Goal: Information Seeking & Learning: Learn about a topic

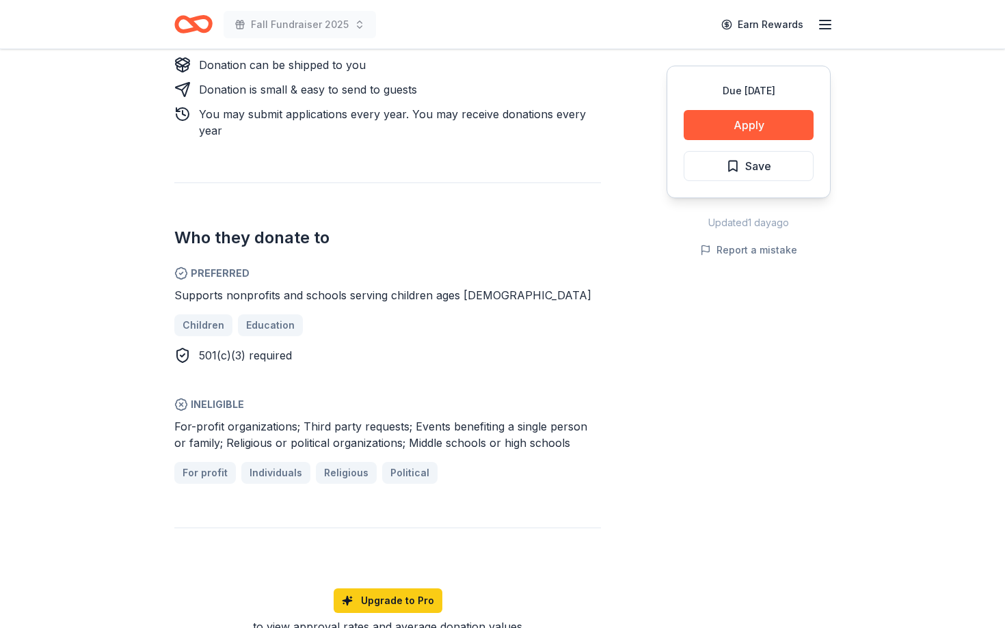
scroll to position [649, 0]
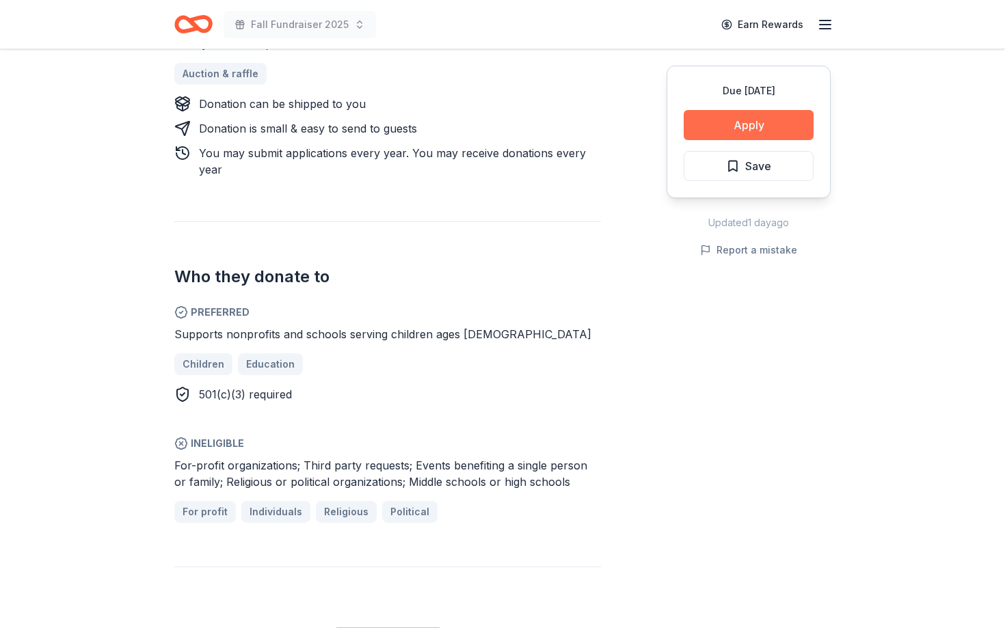
click at [731, 133] on button "Apply" at bounding box center [748, 125] width 130 height 30
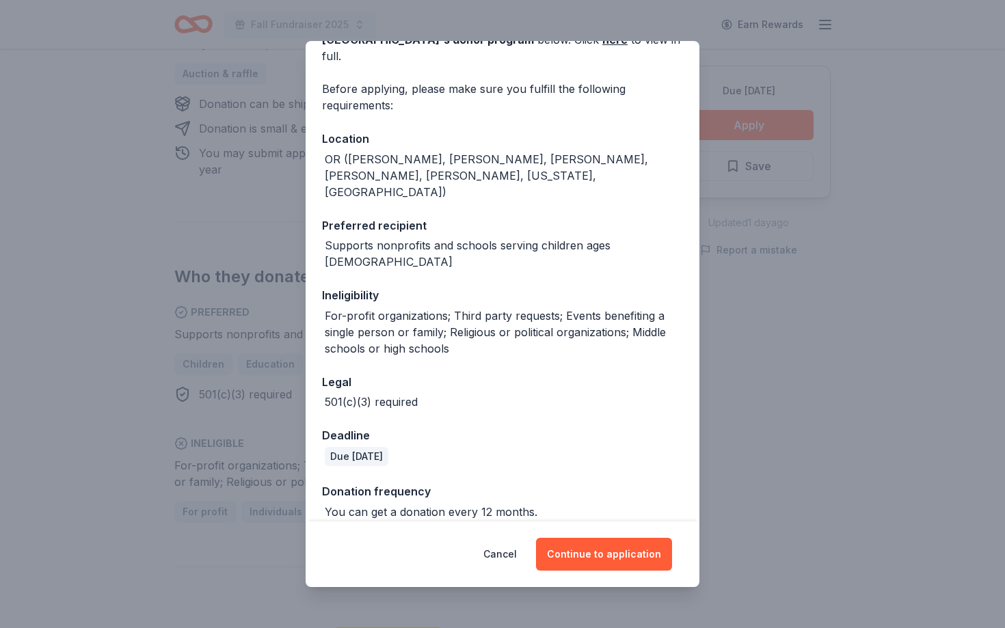
scroll to position [95, 0]
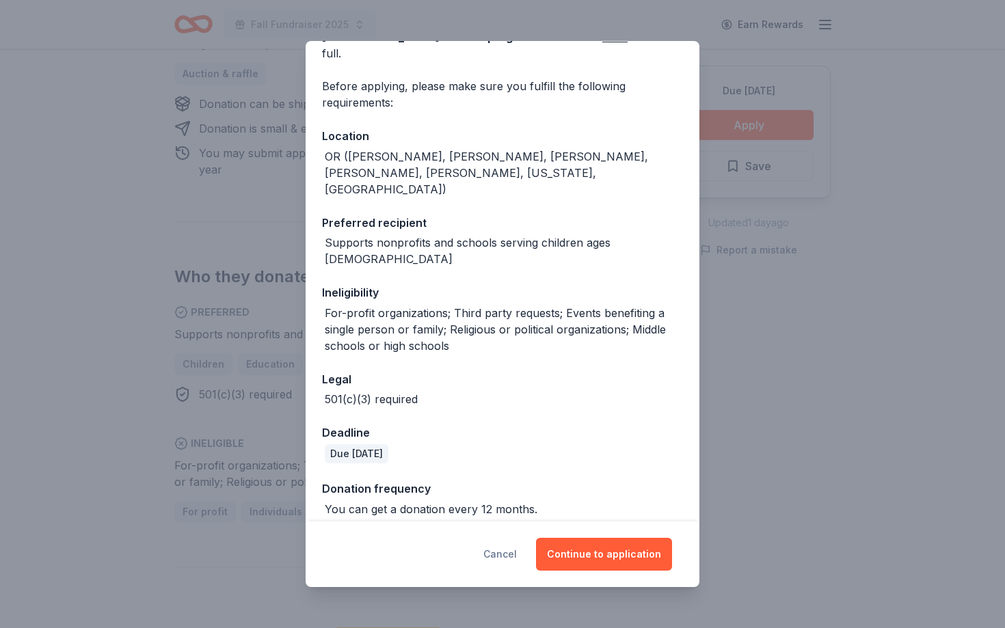
click at [504, 554] on button "Cancel" at bounding box center [499, 554] width 33 height 33
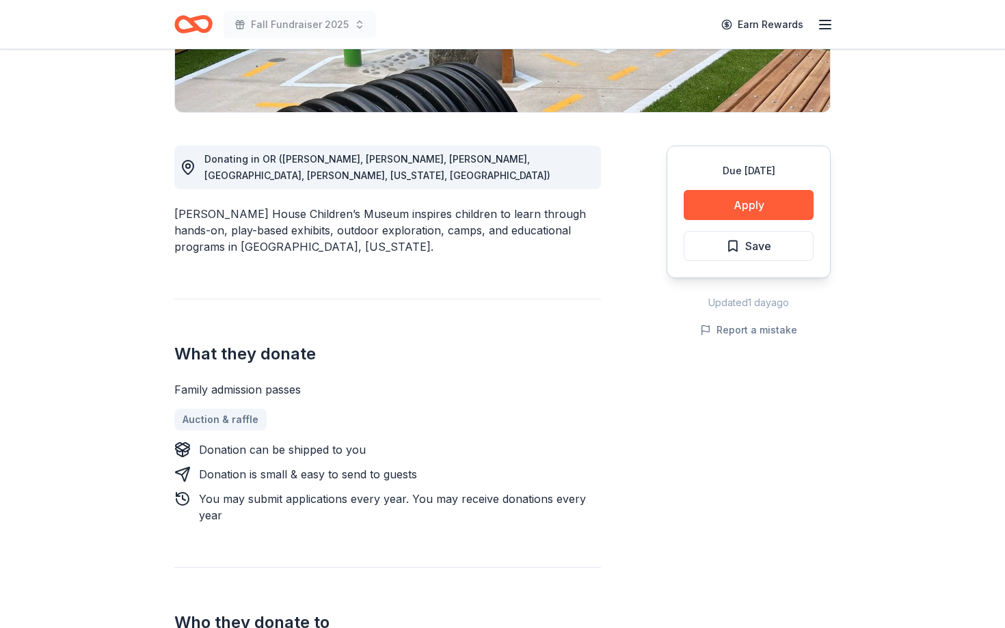
scroll to position [0, 0]
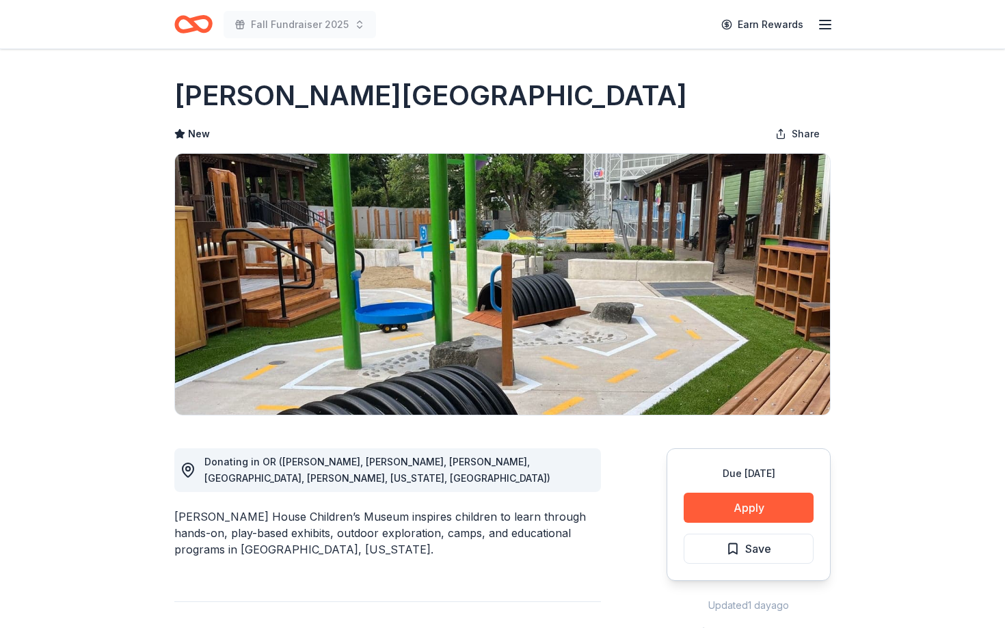
click at [494, 459] on span "Donating in OR ([PERSON_NAME], [PERSON_NAME], [PERSON_NAME], [GEOGRAPHIC_DATA],…" at bounding box center [377, 470] width 346 height 28
click at [499, 462] on span "Donating in OR ([PERSON_NAME], [PERSON_NAME], [PERSON_NAME], [GEOGRAPHIC_DATA],…" at bounding box center [377, 470] width 346 height 28
click at [737, 510] on button "Apply" at bounding box center [748, 508] width 130 height 30
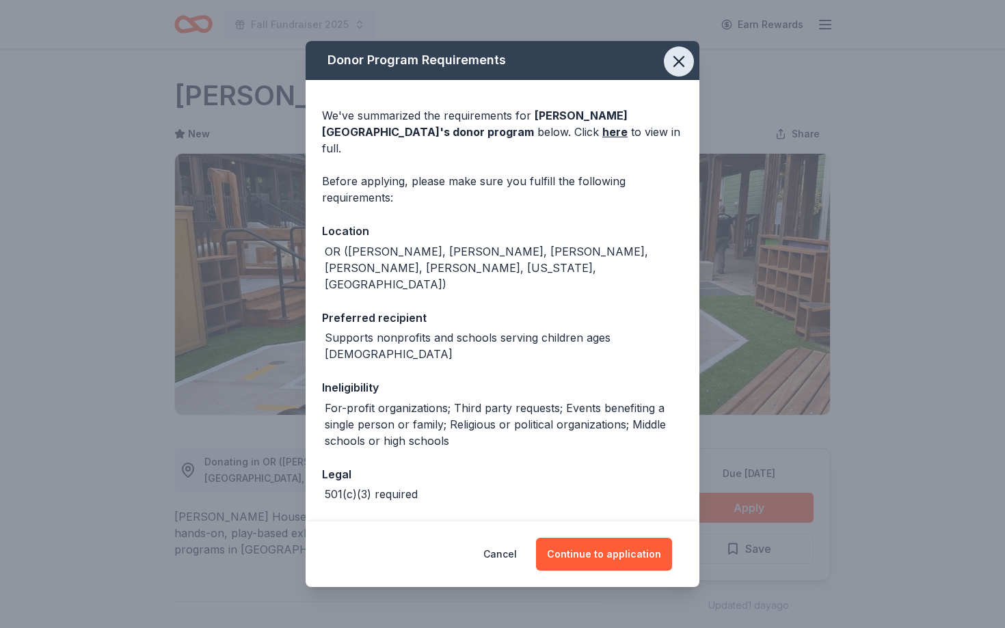
click at [674, 64] on icon "button" at bounding box center [678, 61] width 19 height 19
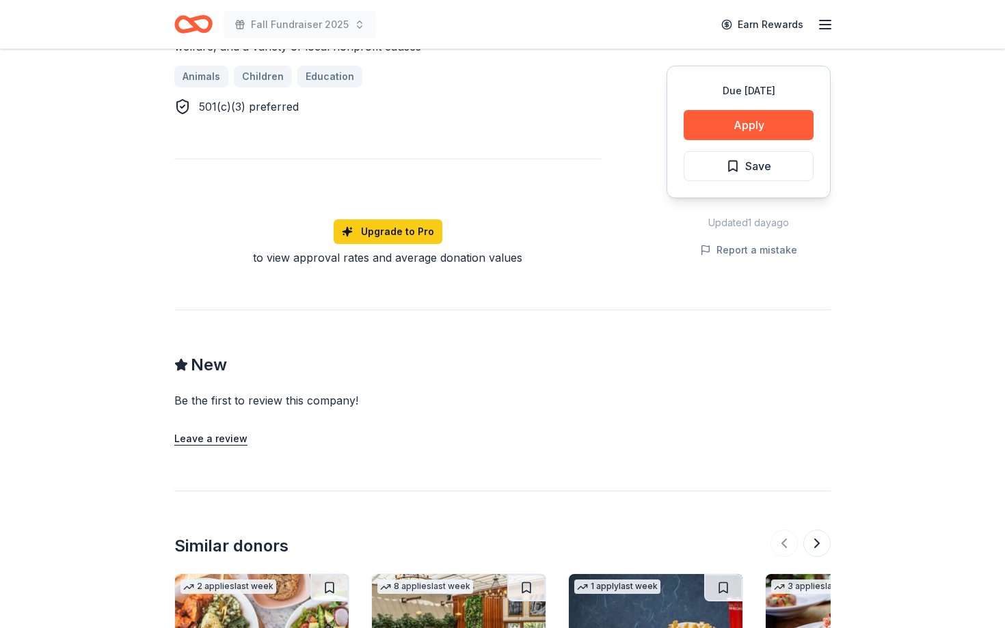
scroll to position [1120, 0]
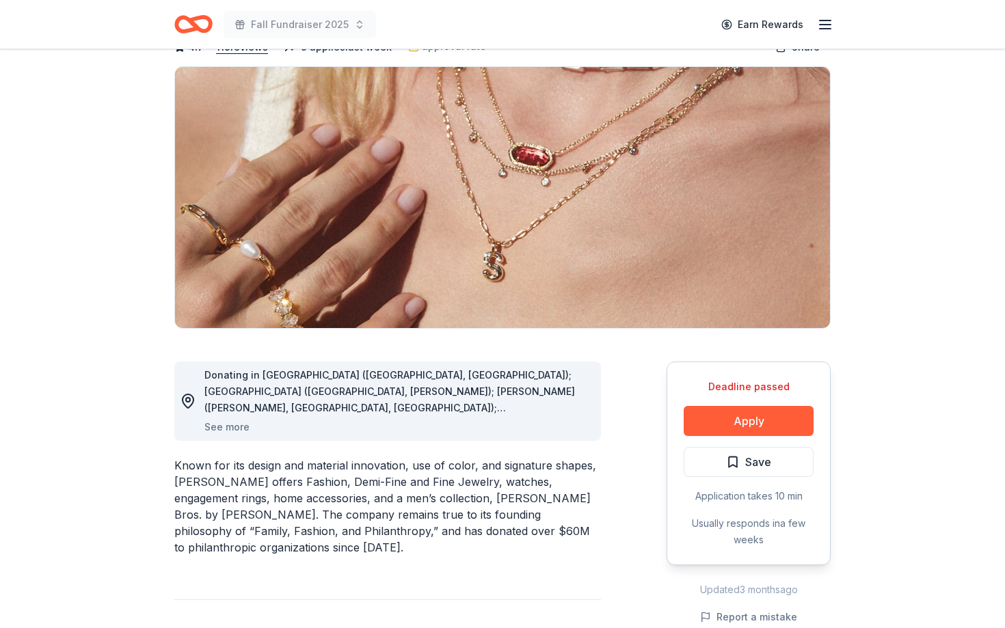
scroll to position [176, 0]
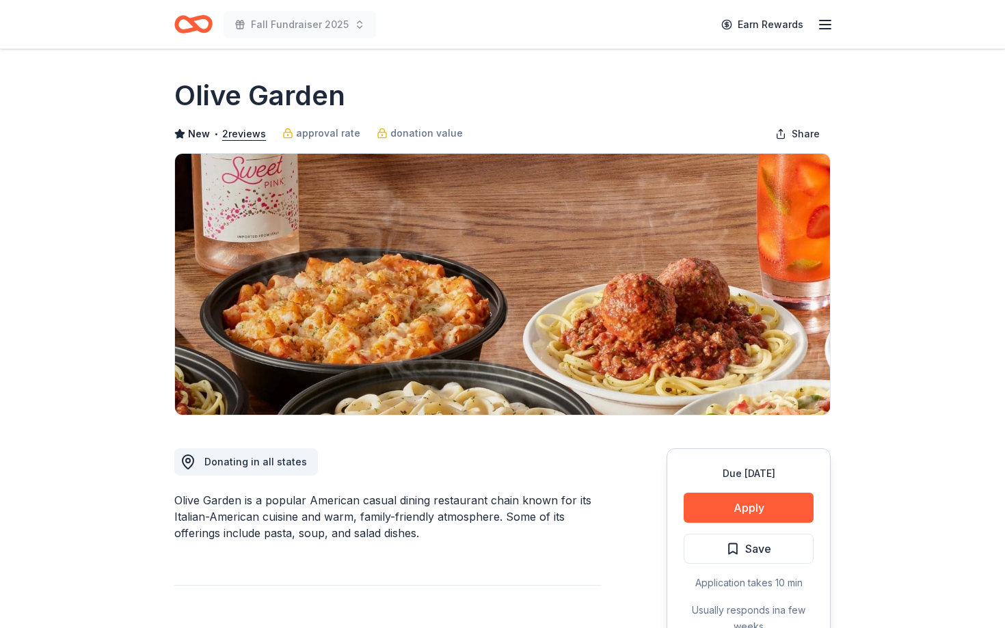
click at [197, 19] on icon "Home" at bounding box center [199, 24] width 21 height 14
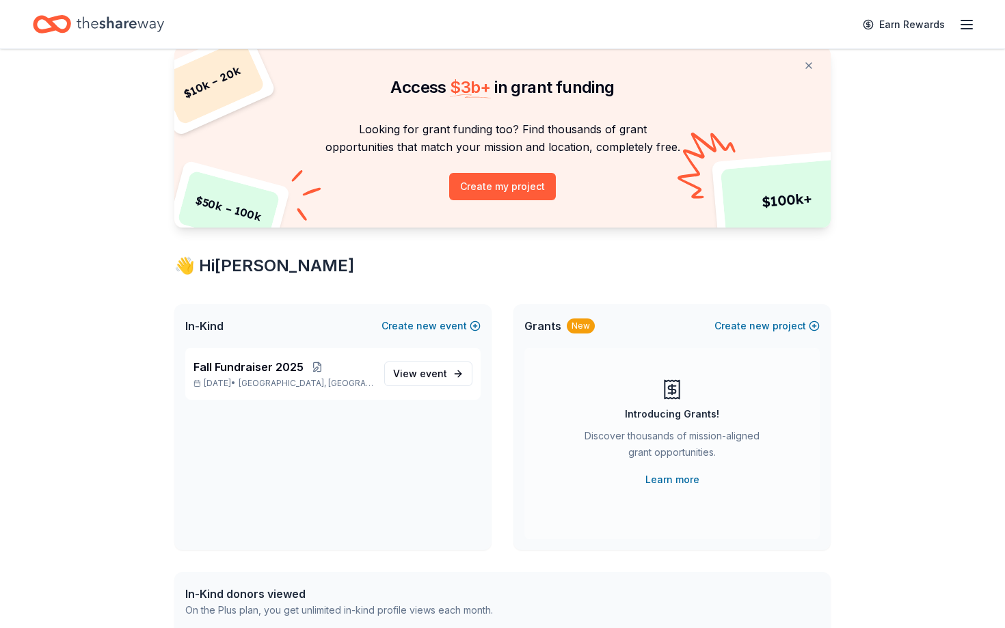
scroll to position [58, 0]
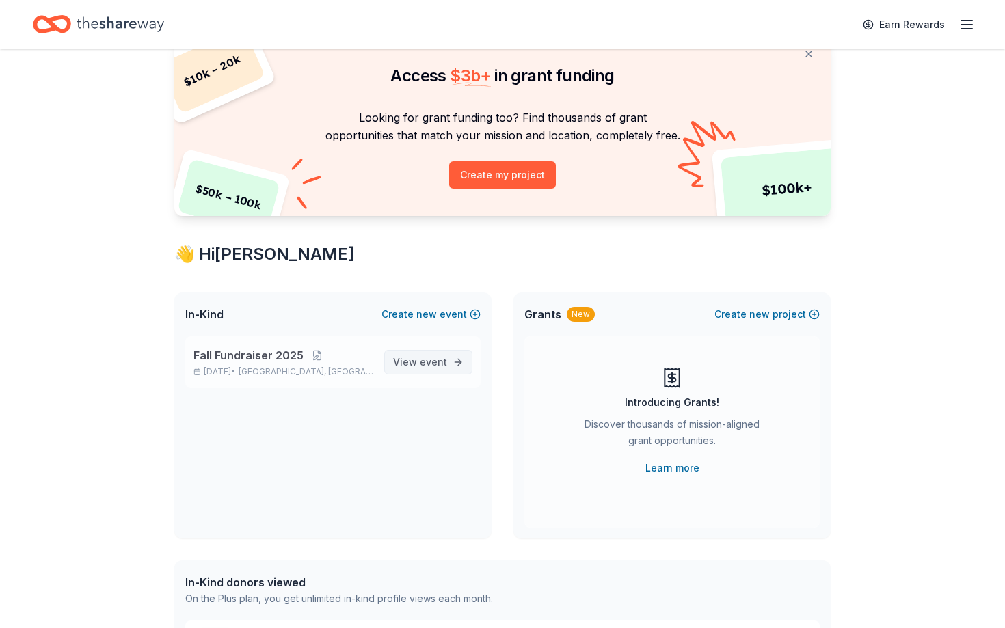
click at [411, 361] on span "View event" at bounding box center [420, 362] width 54 height 16
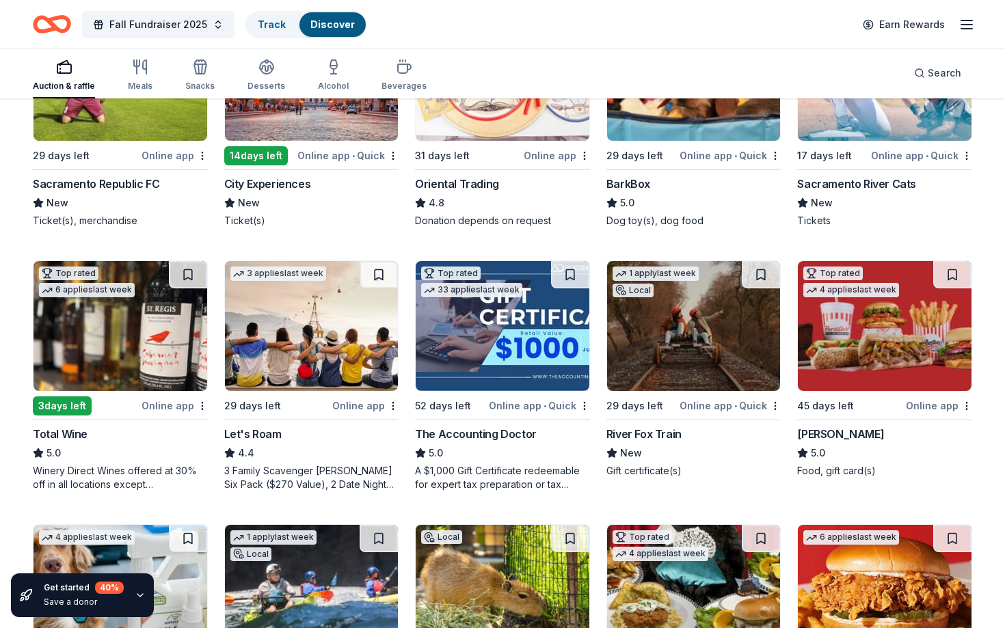
scroll to position [241, 0]
